Goal: Navigation & Orientation: Find specific page/section

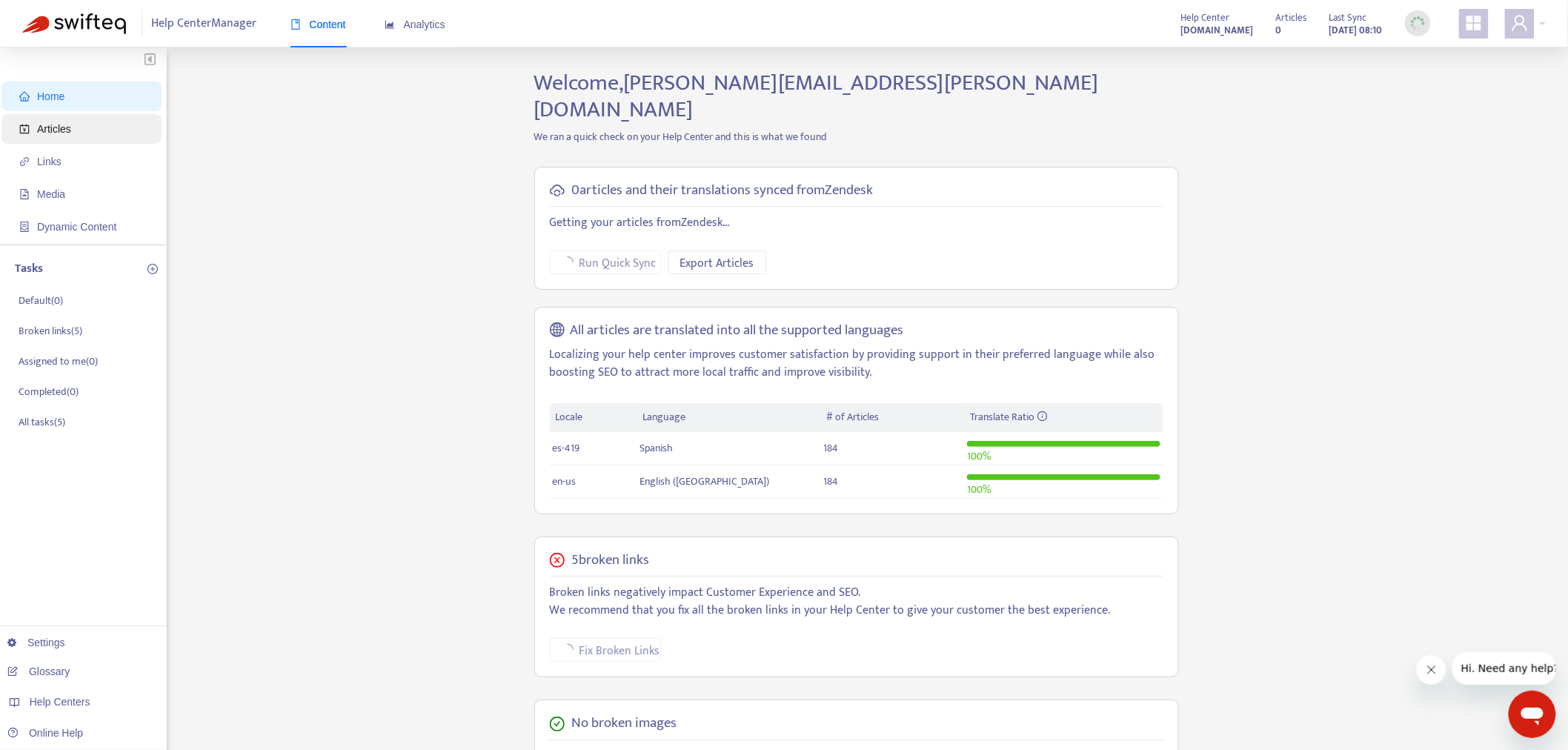
click at [103, 130] on span "Articles" at bounding box center [84, 128] width 131 height 30
